Goal: Task Accomplishment & Management: Complete application form

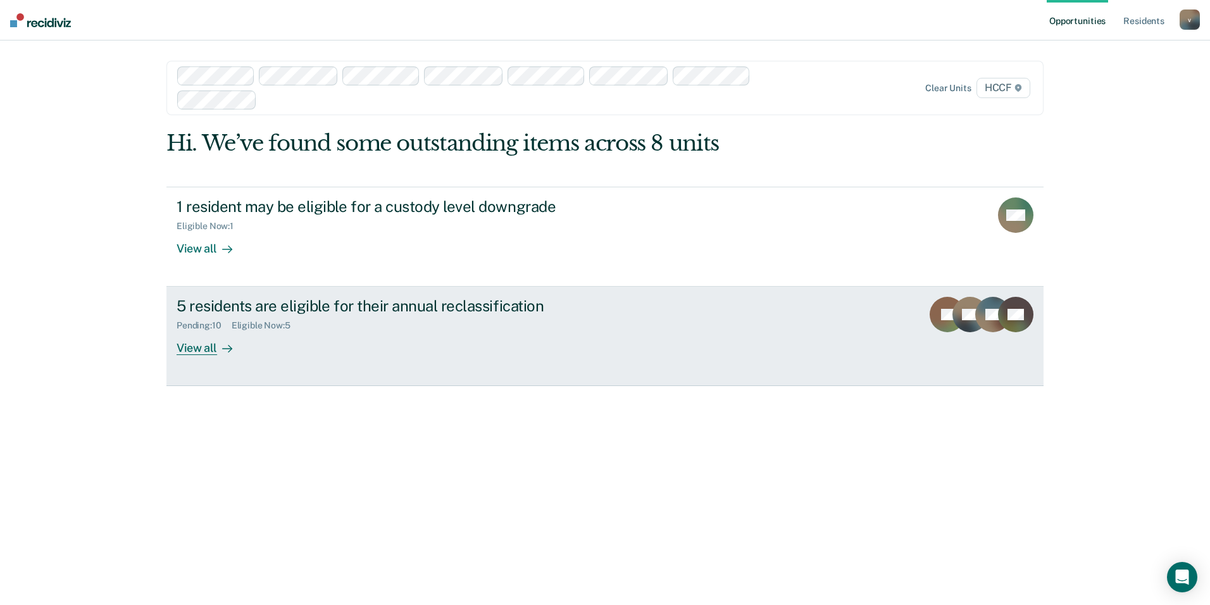
click at [201, 347] on div "View all" at bounding box center [212, 343] width 71 height 25
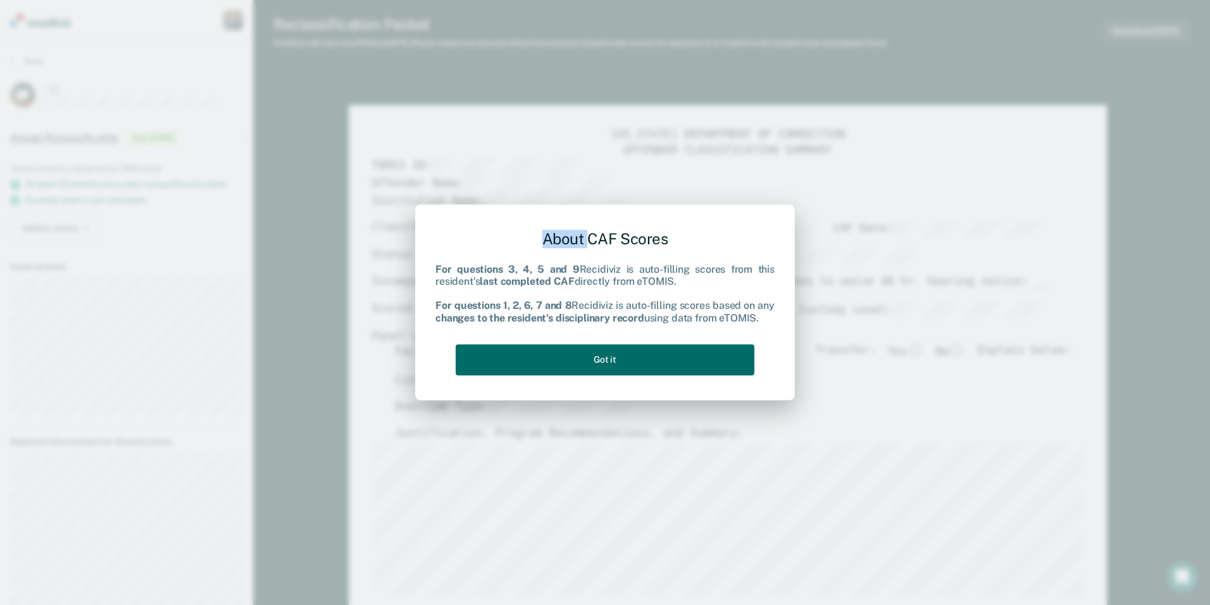
click at [1103, 287] on div "About CAF Scores For questions 3, 4, 5 and 9 Recidiviz is auto-filling scores f…" at bounding box center [605, 302] width 1210 height 605
click at [656, 359] on button "Got it" at bounding box center [605, 359] width 299 height 31
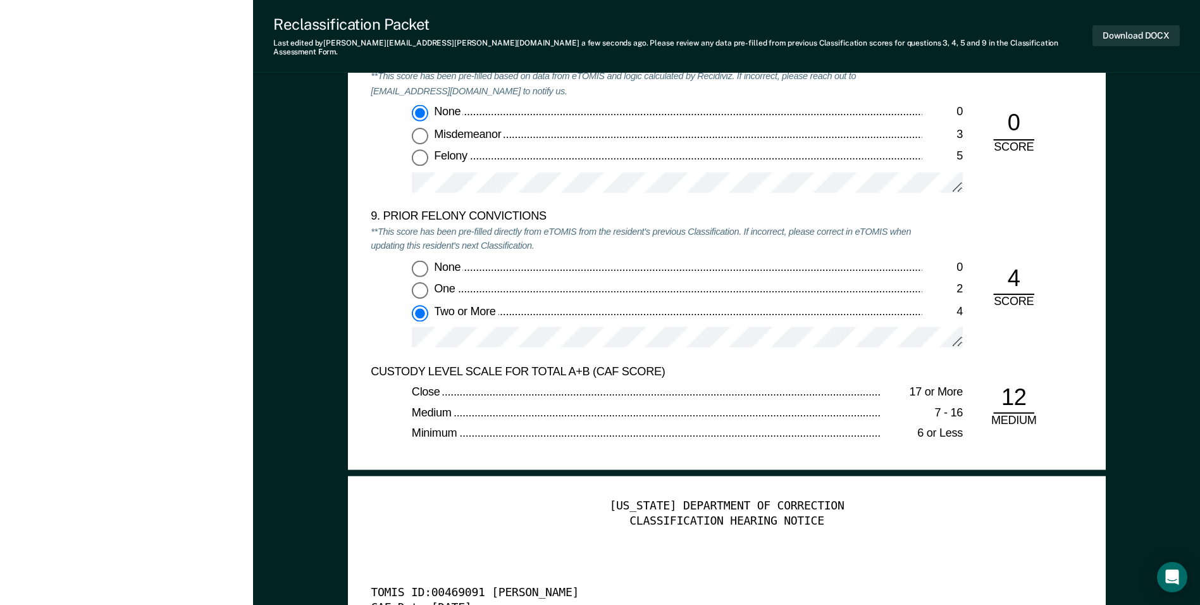
scroll to position [2401, 0]
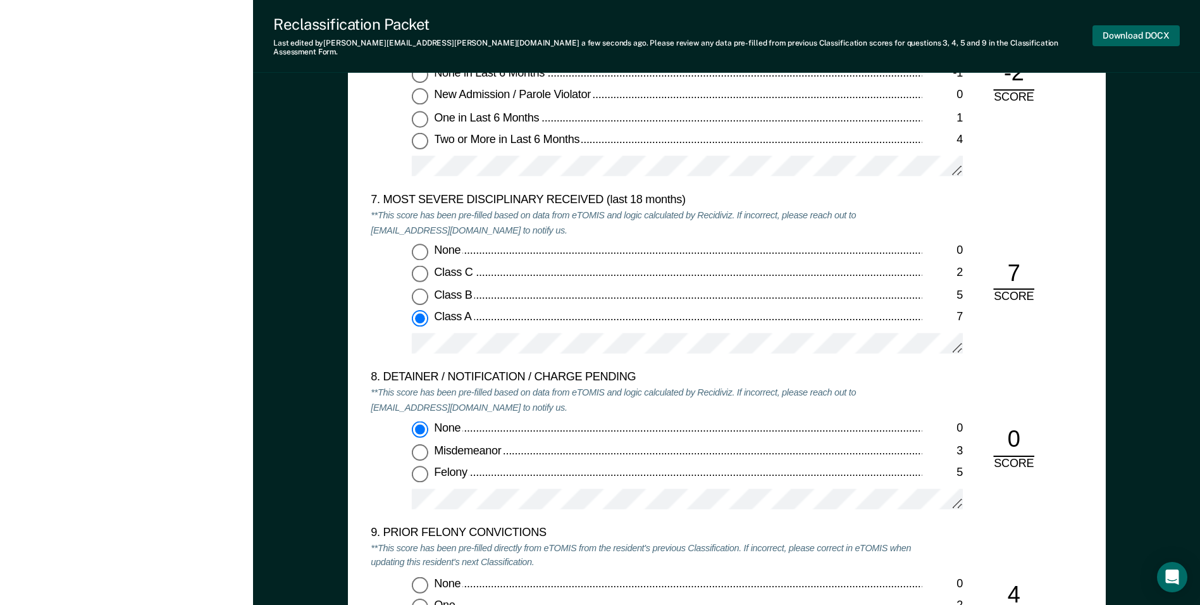
click at [1129, 32] on button "Download DOCX" at bounding box center [1136, 35] width 87 height 21
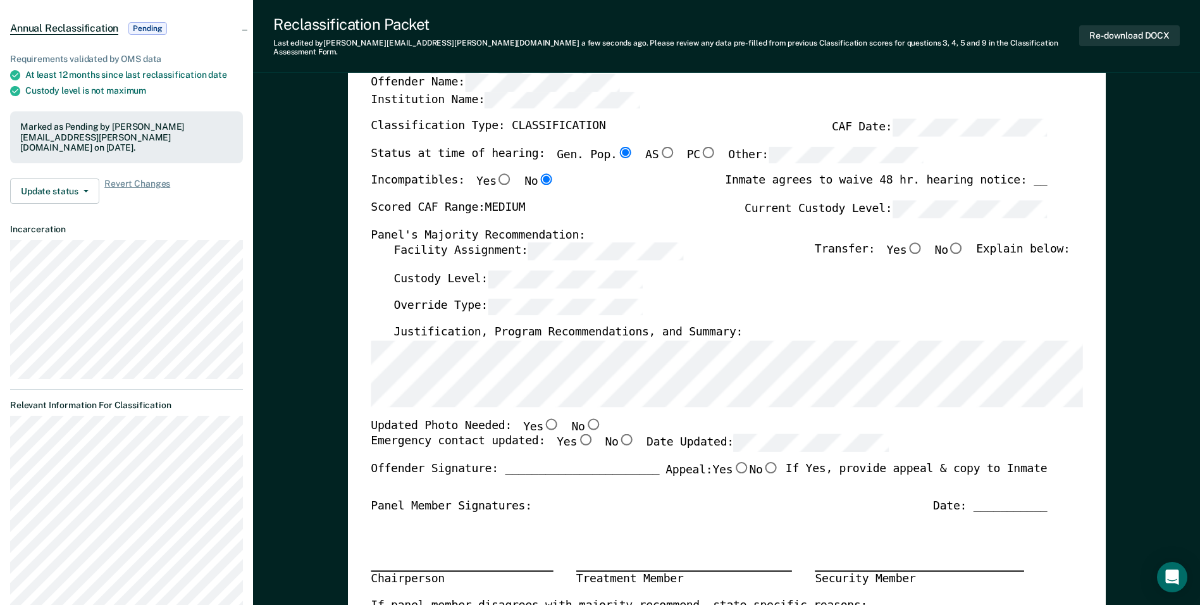
scroll to position [0, 0]
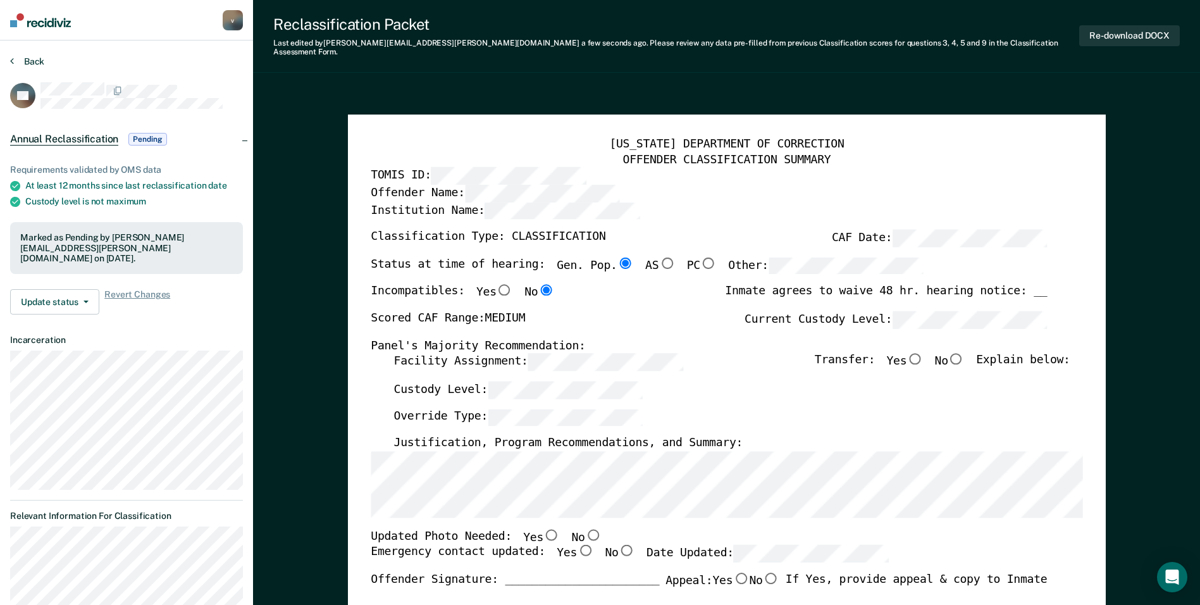
click at [13, 58] on icon at bounding box center [12, 61] width 4 height 10
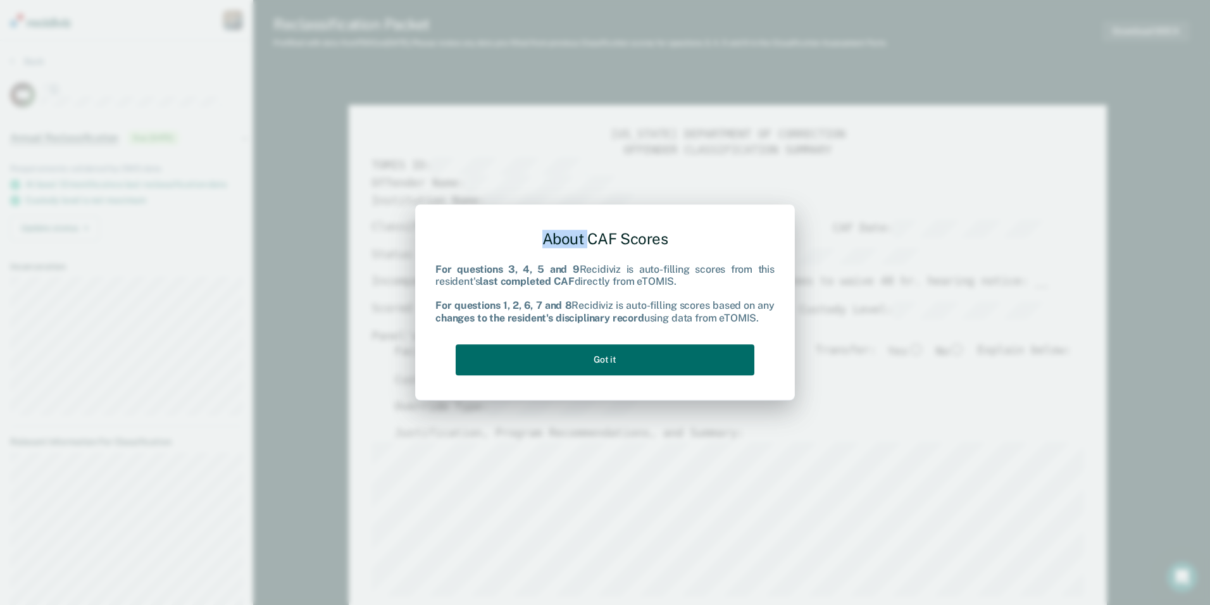
click at [1105, 286] on div "About CAF Scores For questions 3, 4, 5 and 9 Recidiviz is auto-filling scores f…" at bounding box center [605, 302] width 1210 height 605
click at [745, 357] on button "Got it" at bounding box center [605, 359] width 299 height 31
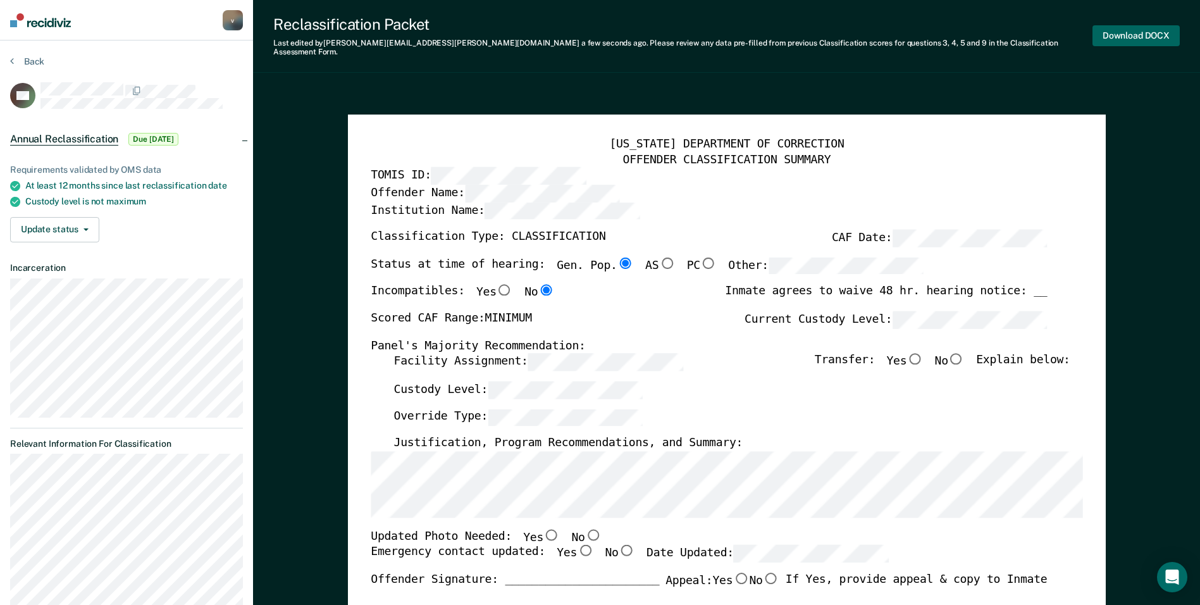
click at [1138, 27] on button "Download DOCX" at bounding box center [1136, 35] width 87 height 21
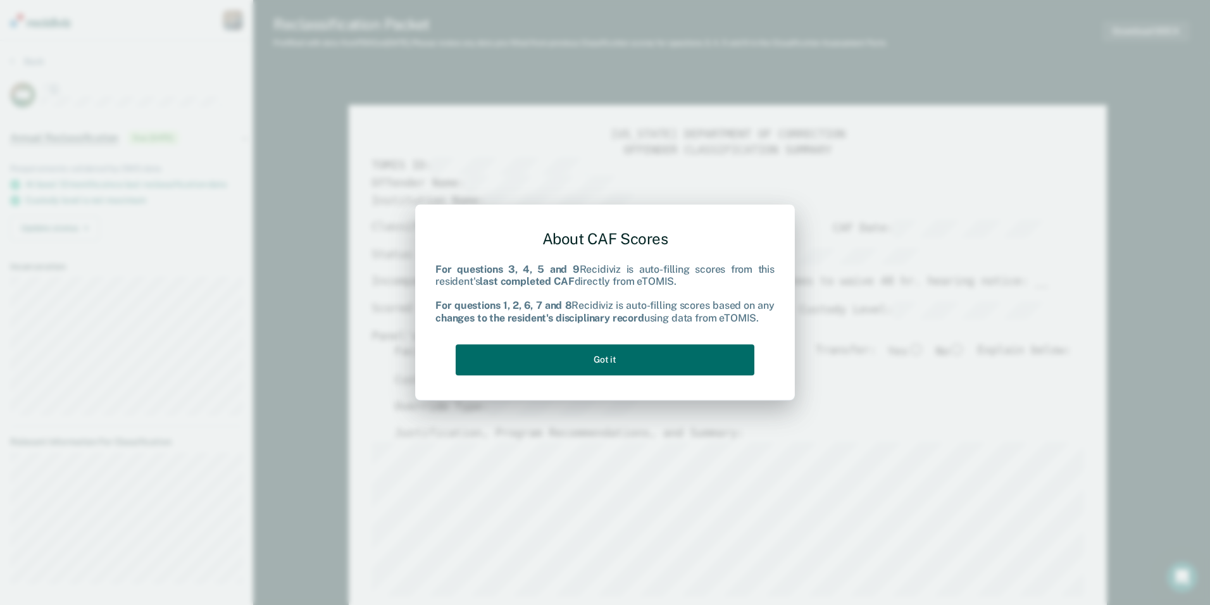
click at [1112, 285] on div "About CAF Scores For questions 3, 4, 5 and 9 Recidiviz is auto-filling scores f…" at bounding box center [605, 302] width 1210 height 605
click at [608, 354] on button "Got it" at bounding box center [605, 359] width 299 height 31
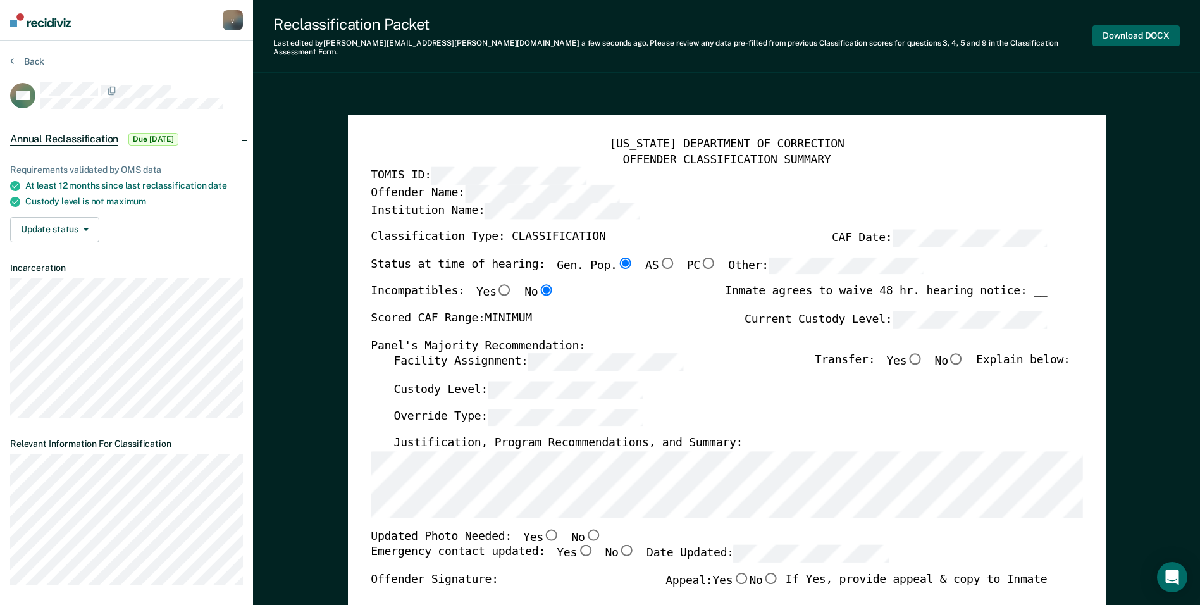
click at [1133, 28] on button "Download DOCX" at bounding box center [1136, 35] width 87 height 21
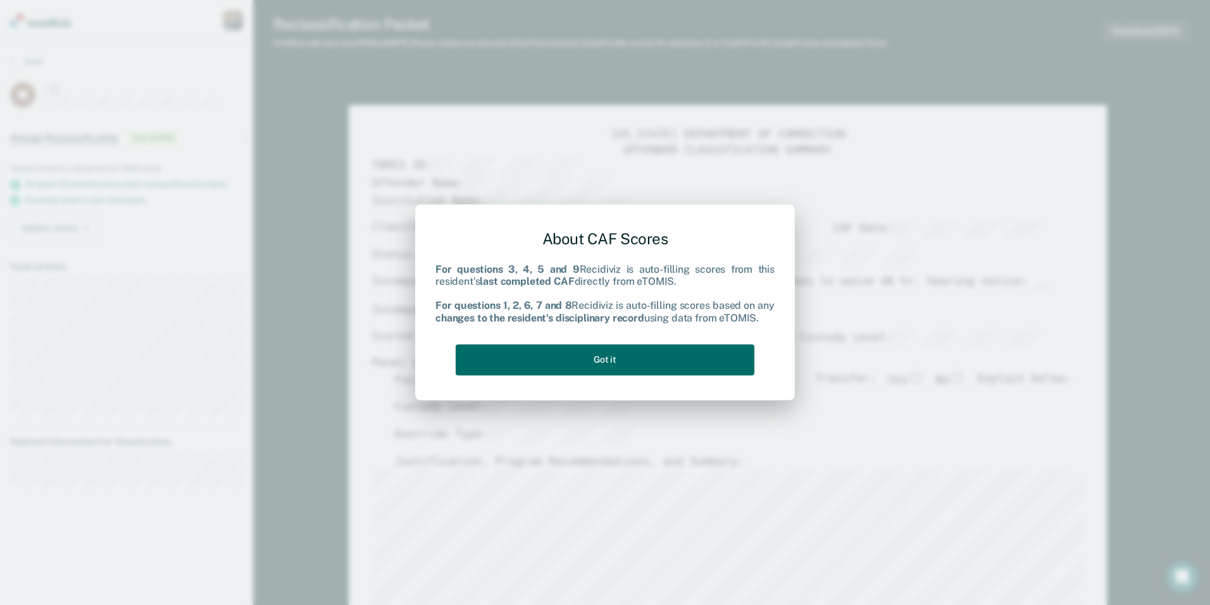
click at [1092, 282] on div "About CAF Scores For questions 3, 4, 5 and 9 Recidiviz is auto-filling scores f…" at bounding box center [605, 302] width 1210 height 605
click at [702, 358] on button "Got it" at bounding box center [605, 359] width 299 height 31
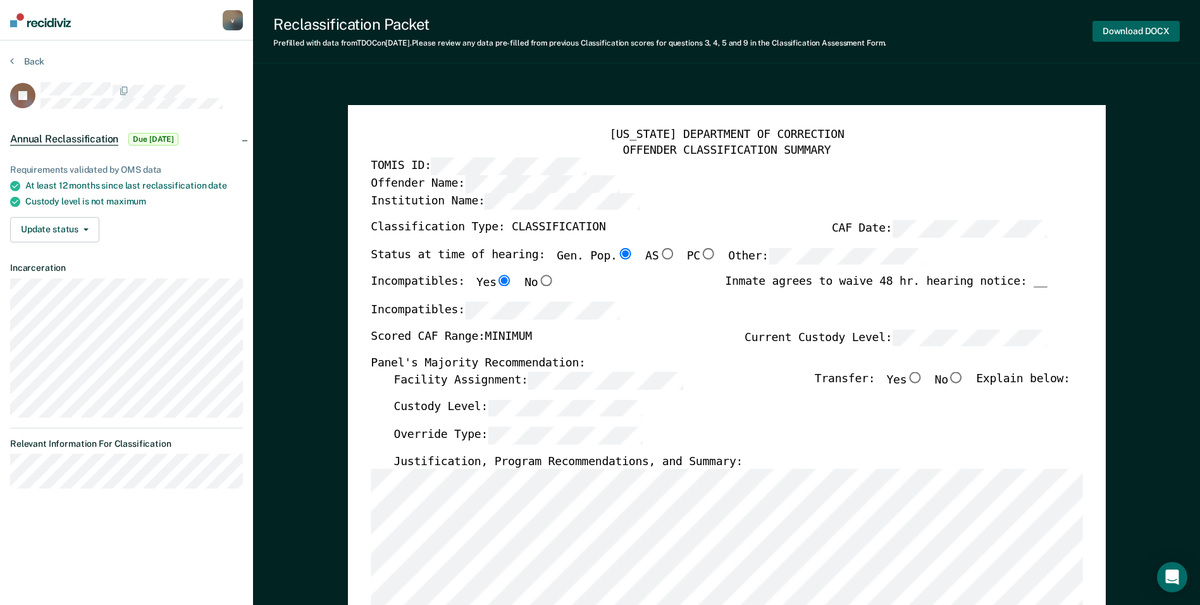
click at [1129, 31] on button "Download DOCX" at bounding box center [1136, 31] width 87 height 21
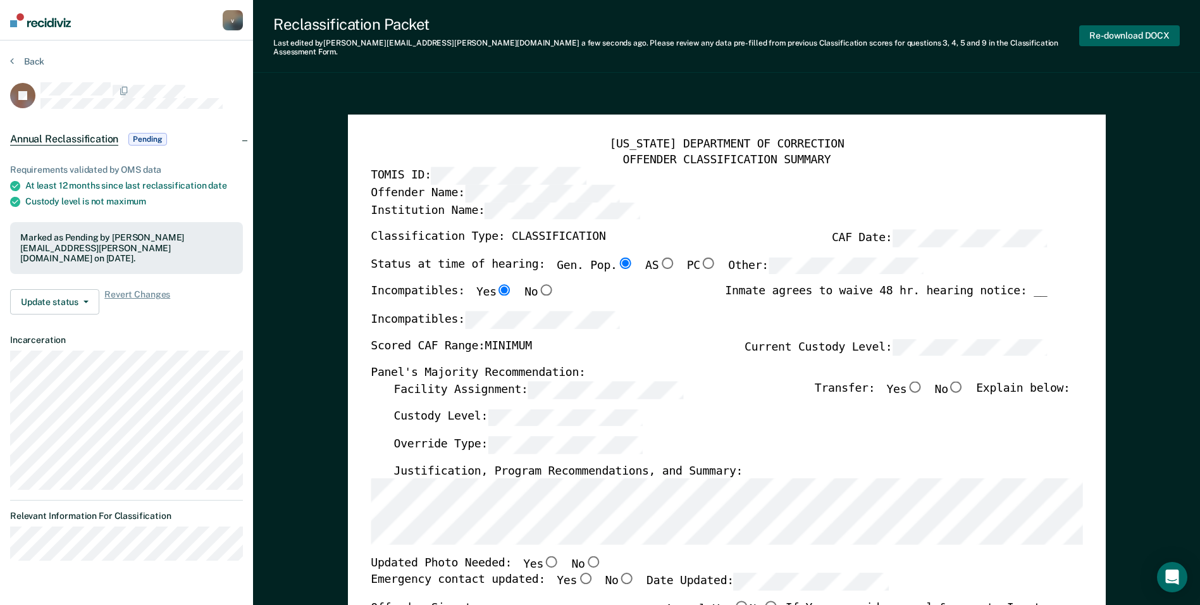
click at [1115, 29] on button "Re-download DOCX" at bounding box center [1129, 35] width 101 height 21
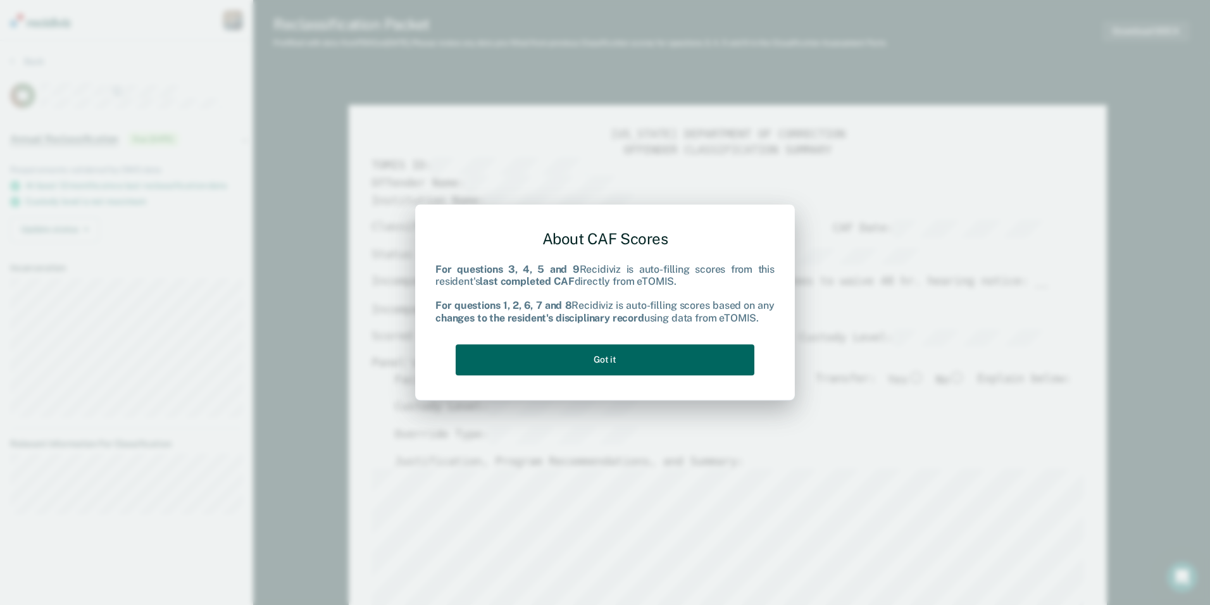
click at [609, 357] on button "Got it" at bounding box center [605, 359] width 299 height 31
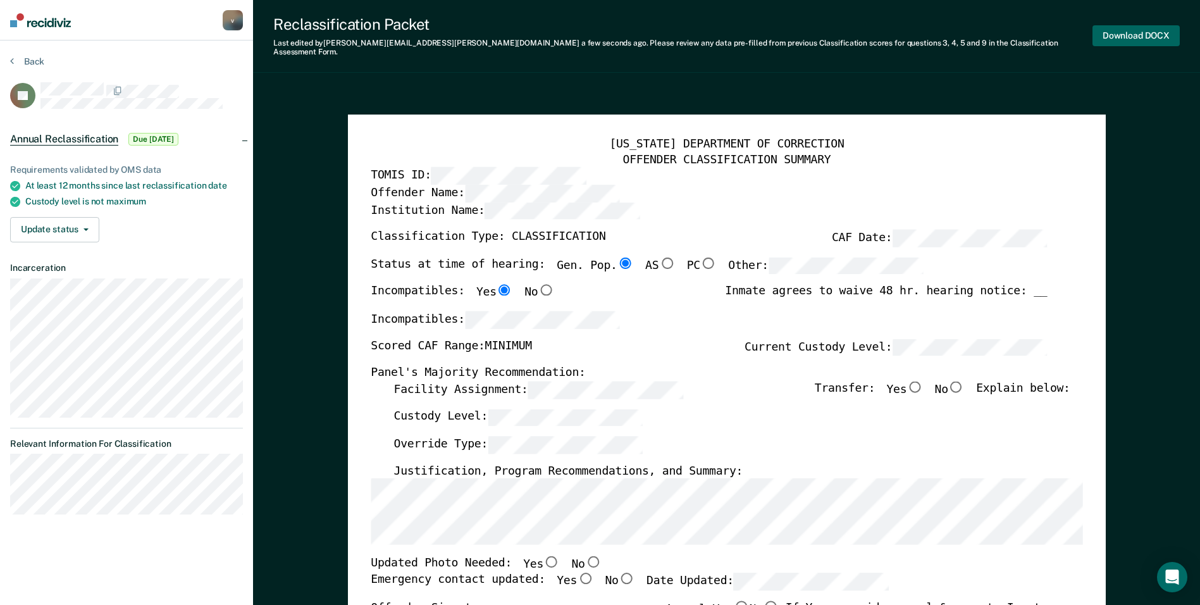
click at [1124, 31] on button "Download DOCX" at bounding box center [1136, 35] width 87 height 21
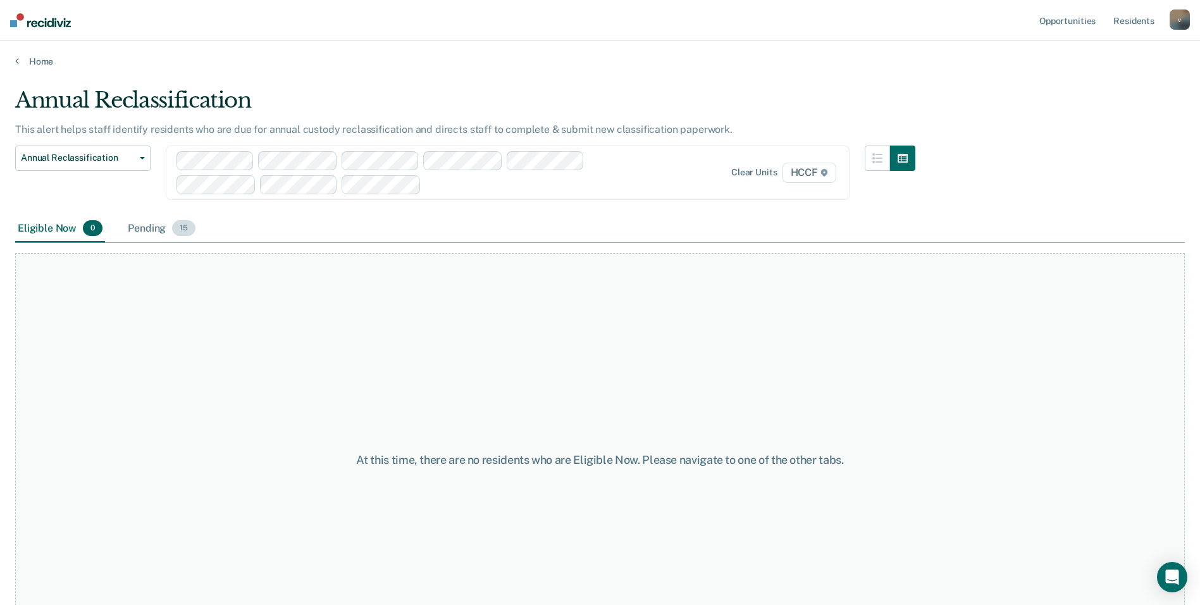
click at [161, 227] on div "Pending 15" at bounding box center [161, 229] width 73 height 28
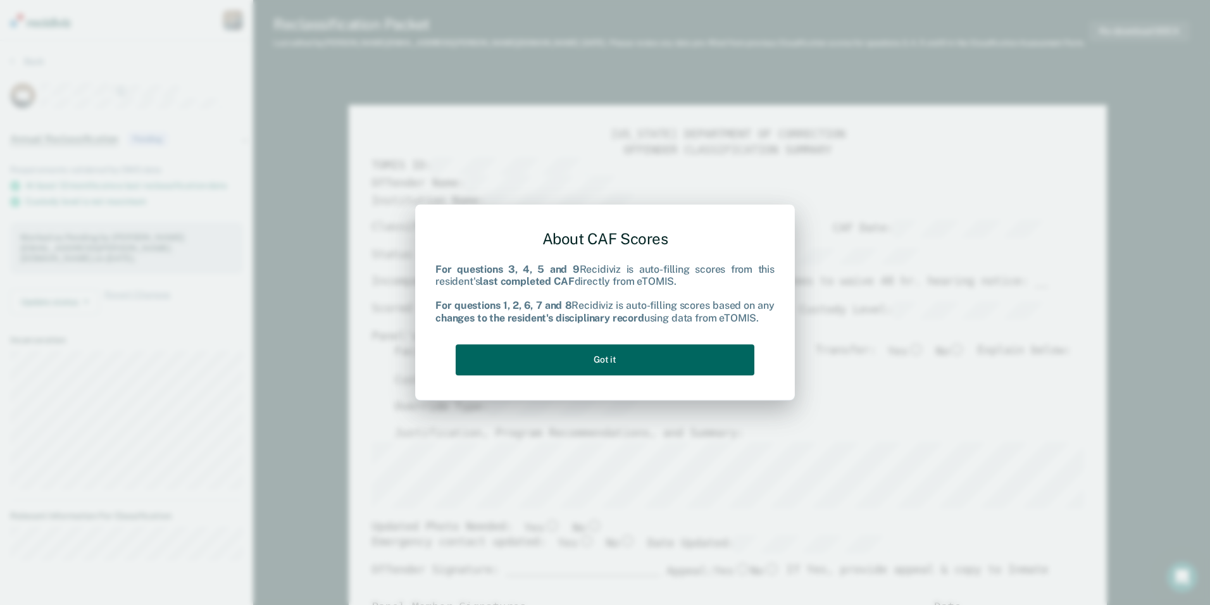
click at [731, 359] on button "Got it" at bounding box center [605, 359] width 299 height 31
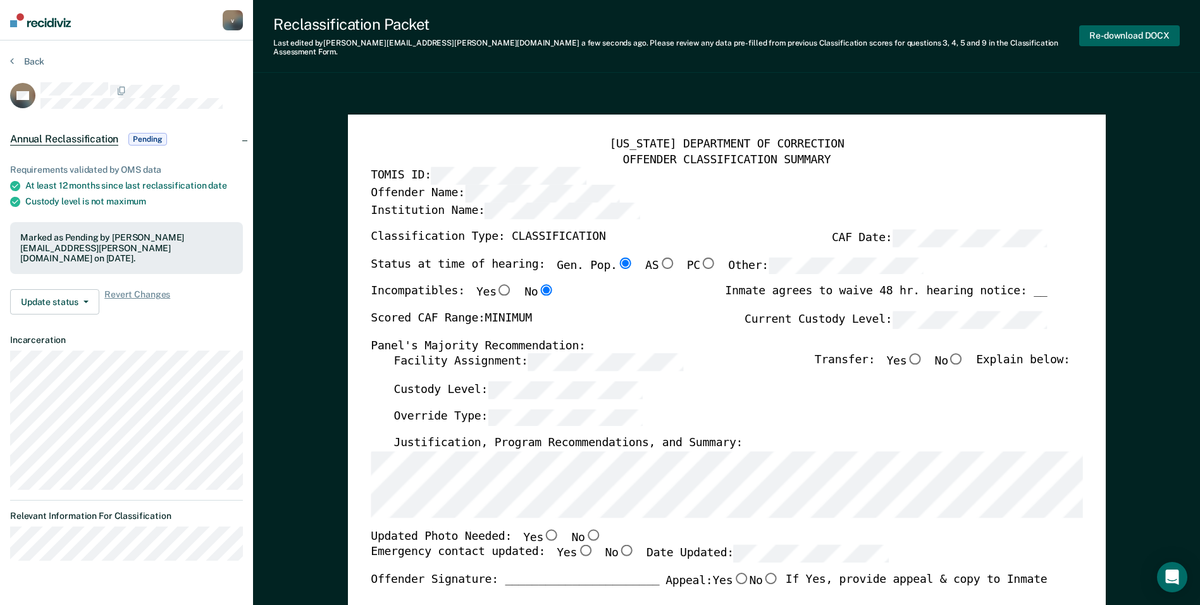
click at [1128, 29] on button "Re-download DOCX" at bounding box center [1129, 35] width 101 height 21
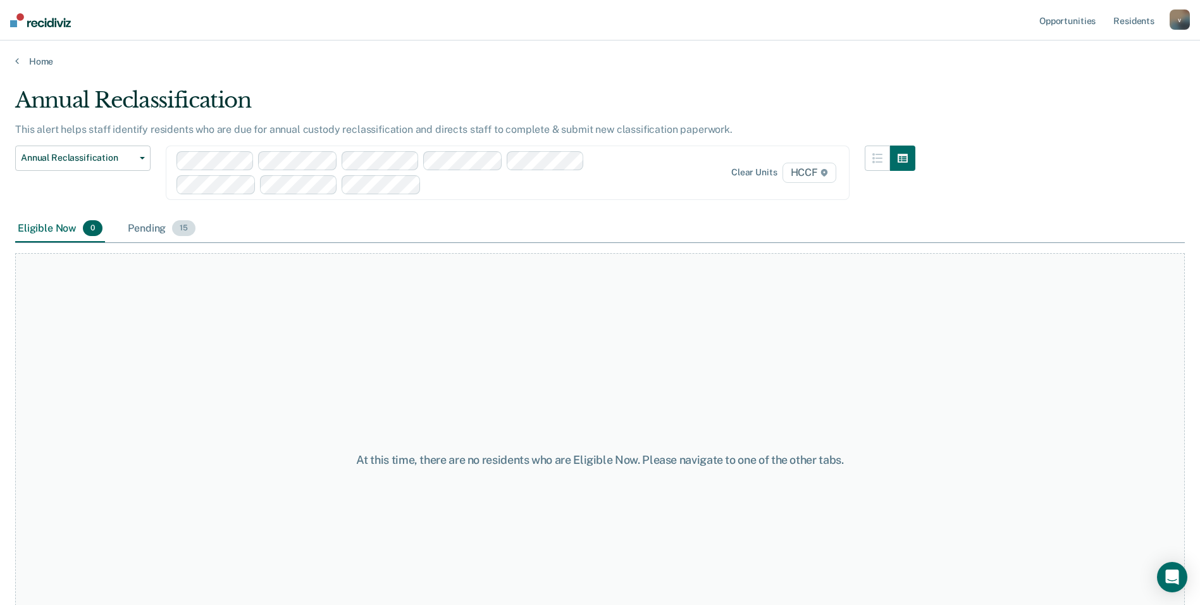
click at [176, 233] on span "15" at bounding box center [183, 228] width 23 height 16
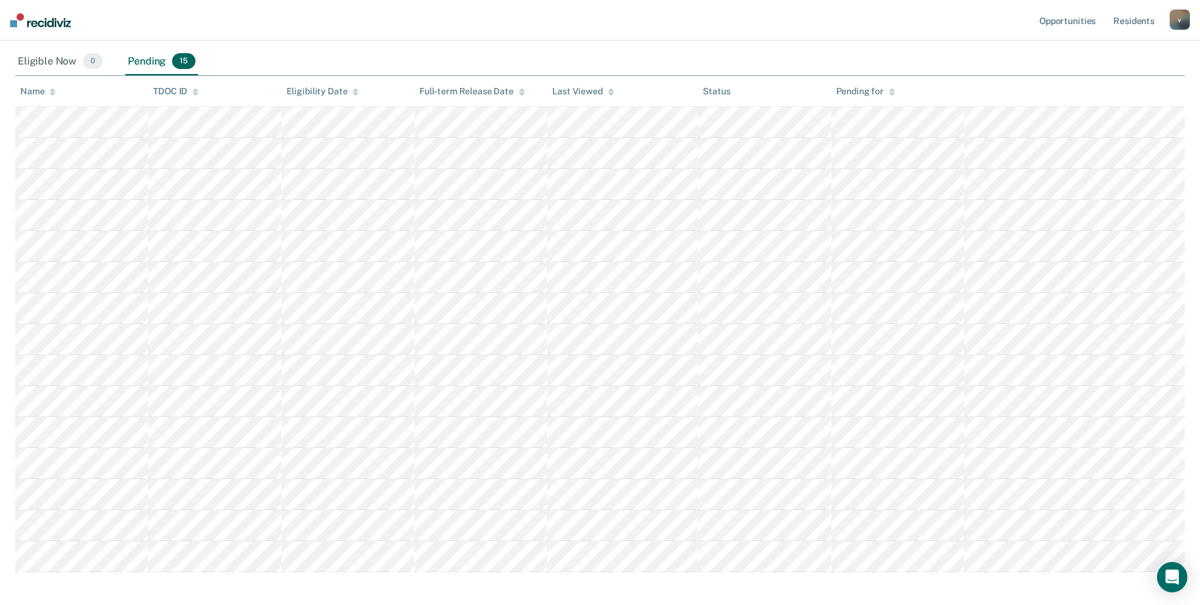
scroll to position [190, 0]
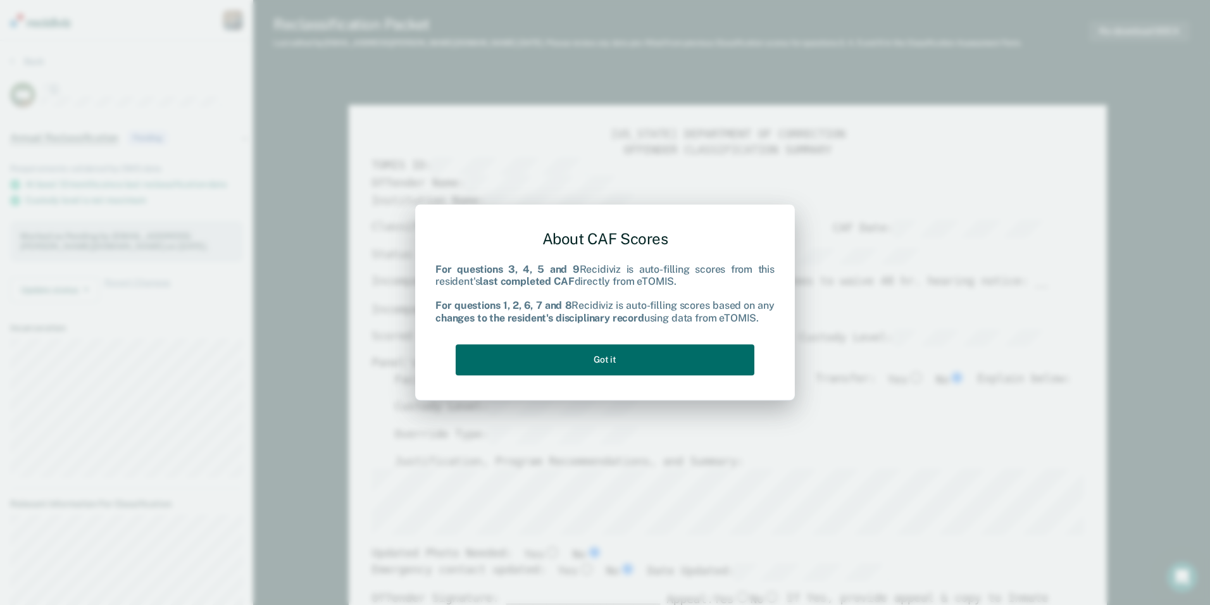
click at [1079, 466] on div "About CAF Scores For questions 3, 4, 5 and 9 Recidiviz is auto-filling scores f…" at bounding box center [605, 302] width 1210 height 605
click at [726, 357] on button "Got it" at bounding box center [605, 359] width 299 height 31
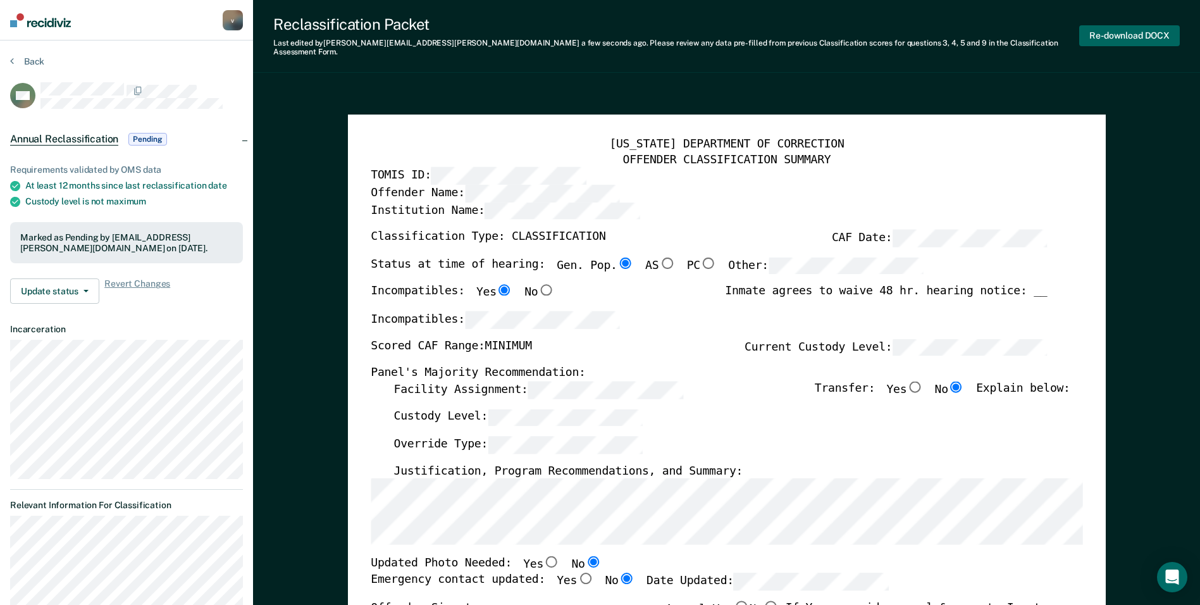
click at [1136, 32] on button "Re-download DOCX" at bounding box center [1129, 35] width 101 height 21
type textarea "x"
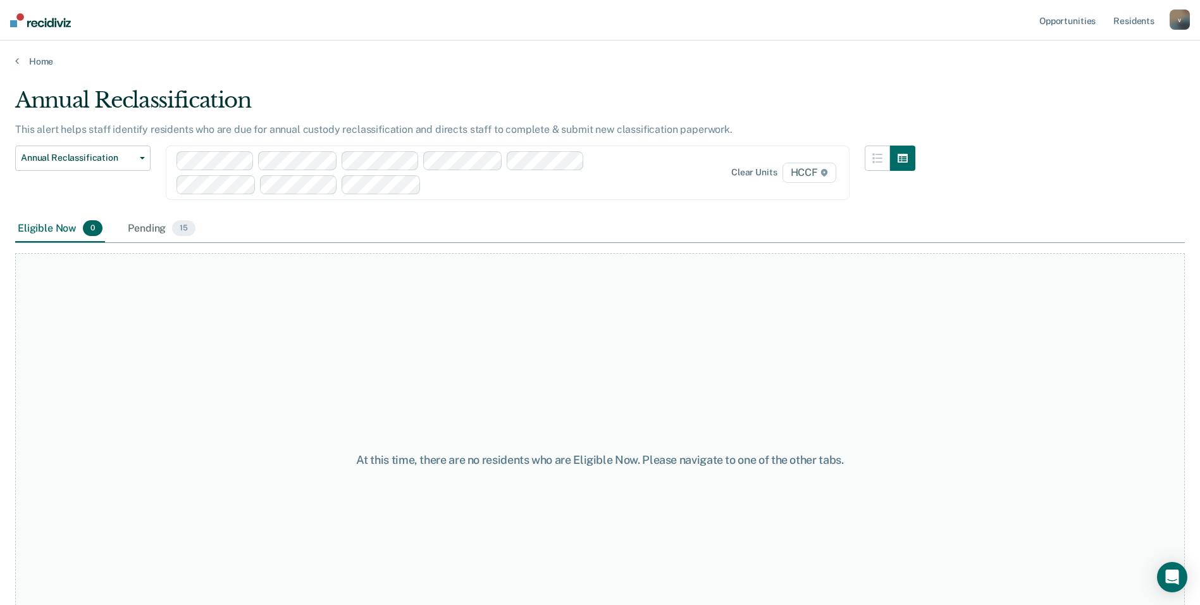
scroll to position [61, 0]
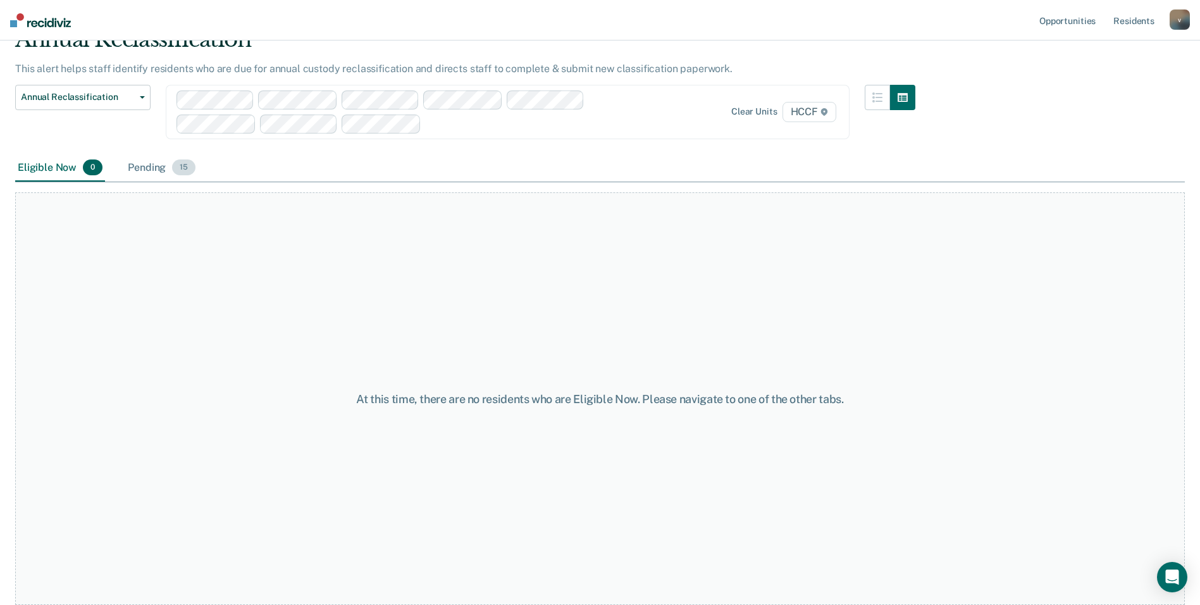
click at [159, 167] on div "Pending 15" at bounding box center [161, 168] width 73 height 28
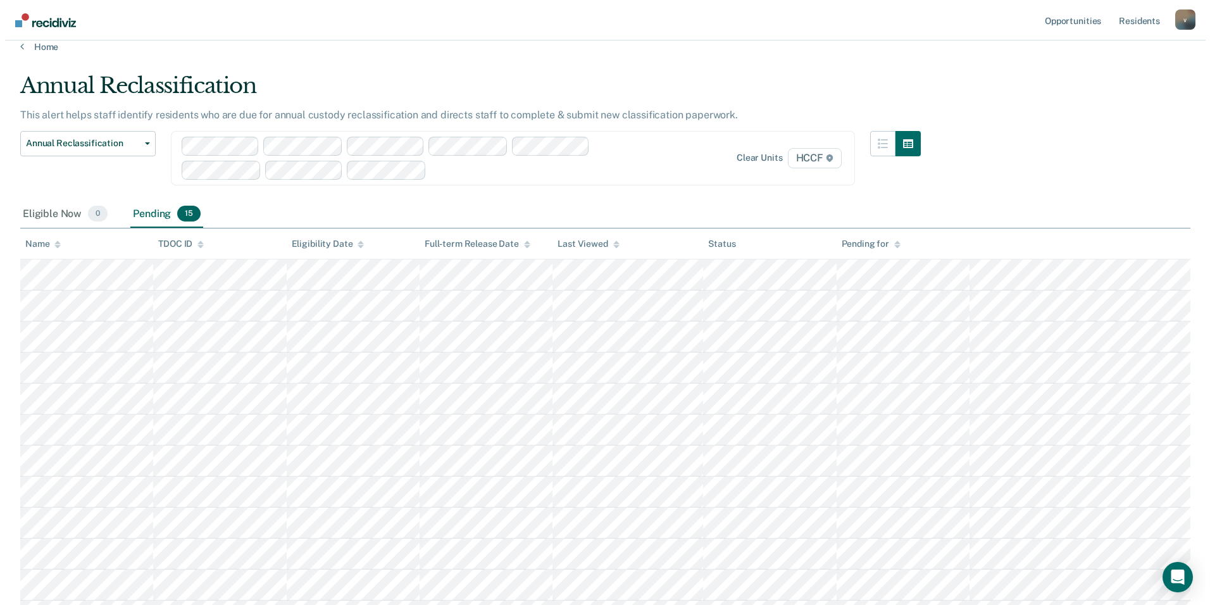
scroll to position [0, 0]
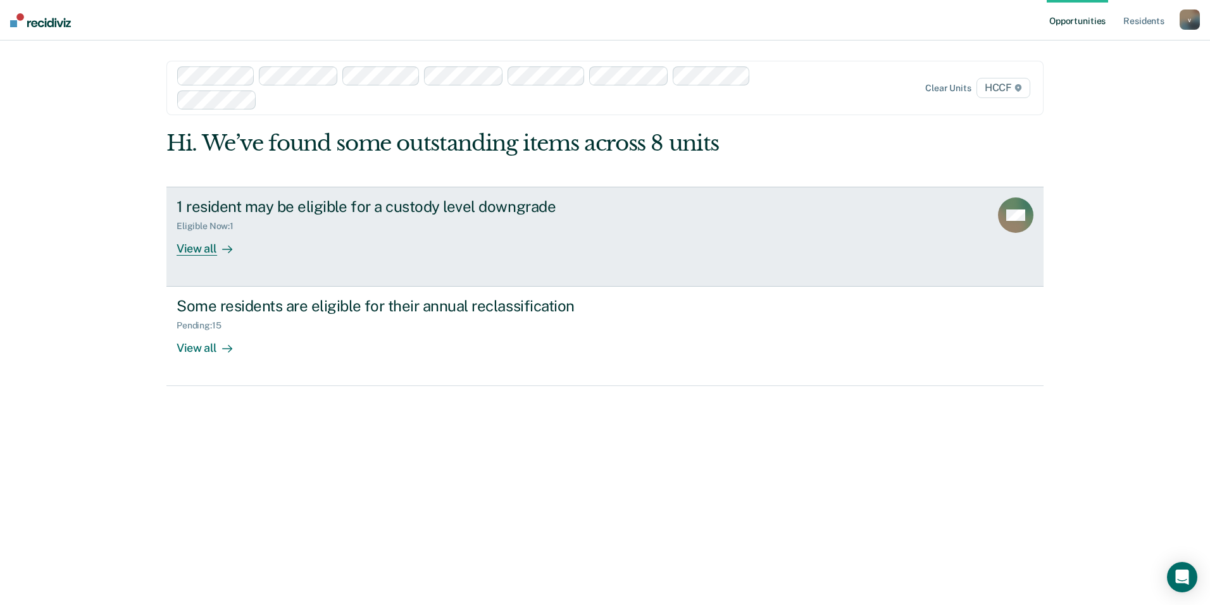
click at [201, 247] on div "View all" at bounding box center [212, 243] width 71 height 25
